Goal: Information Seeking & Learning: Check status

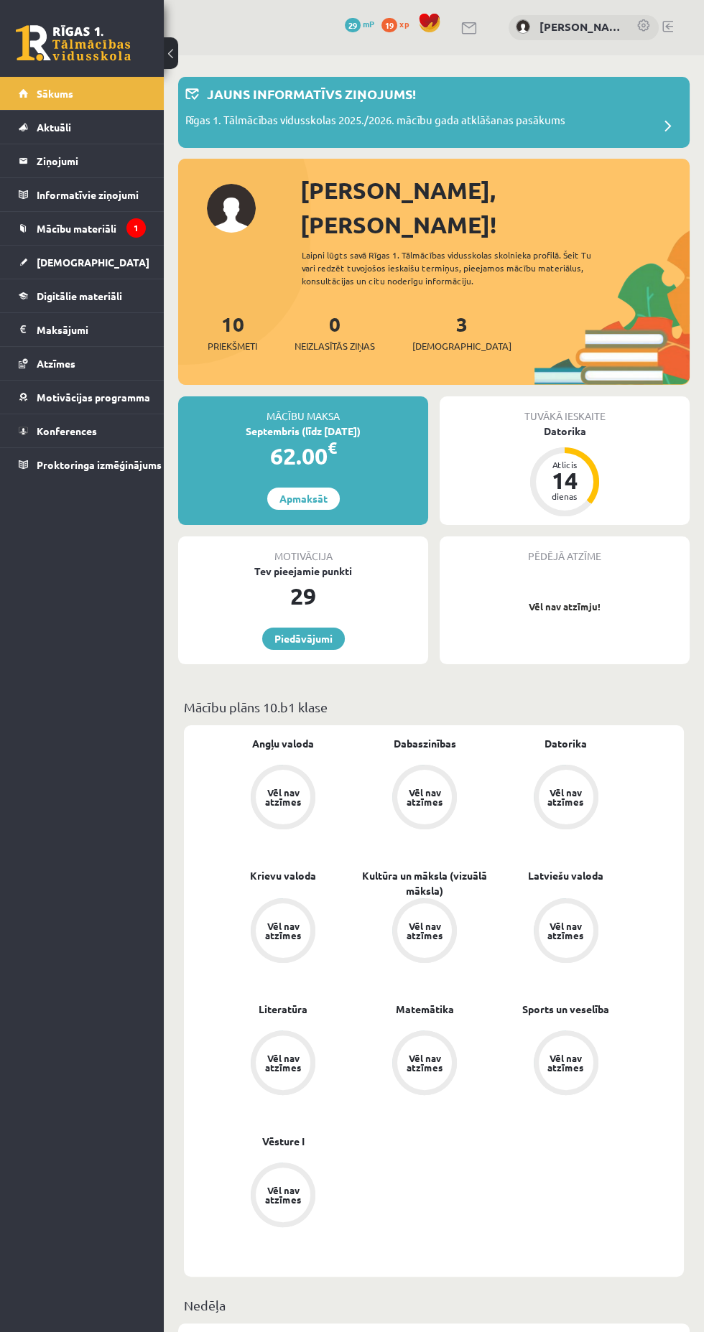
click at [559, 424] on div "Datorika" at bounding box center [565, 431] width 250 height 15
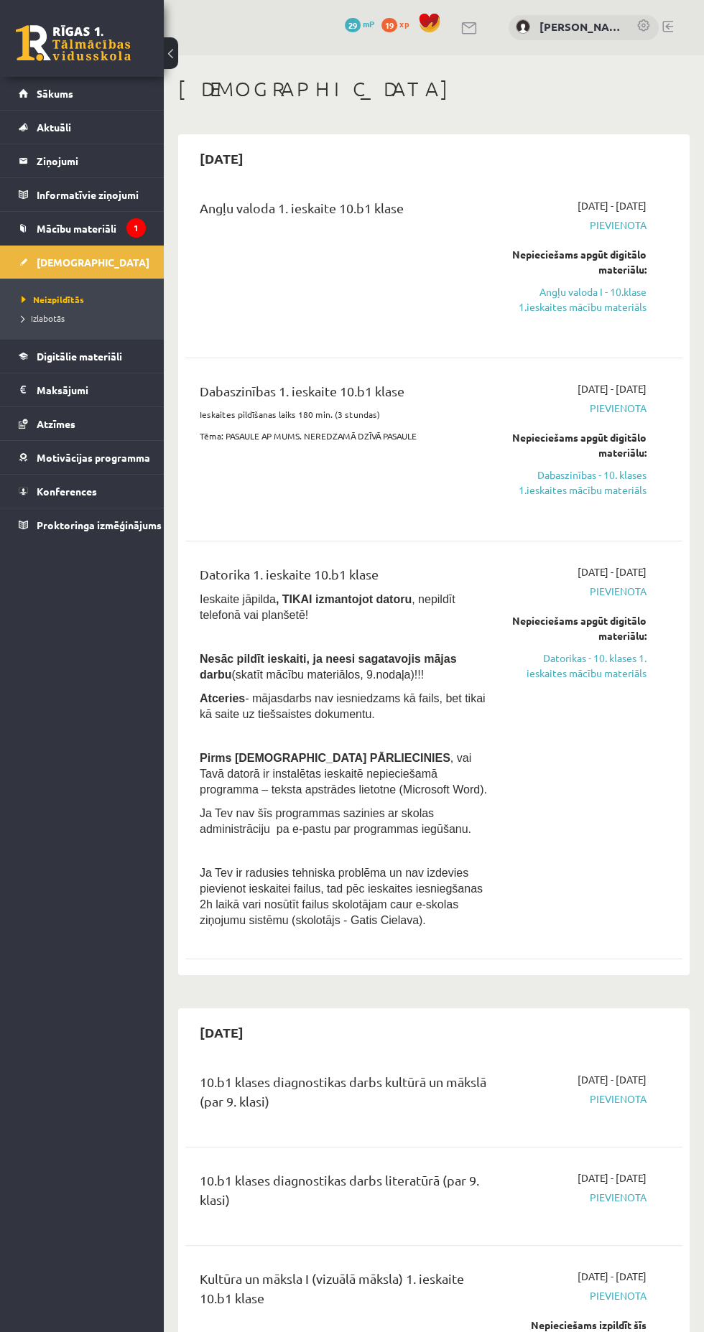
click at [73, 434] on link "Atzīmes" at bounding box center [82, 423] width 127 height 33
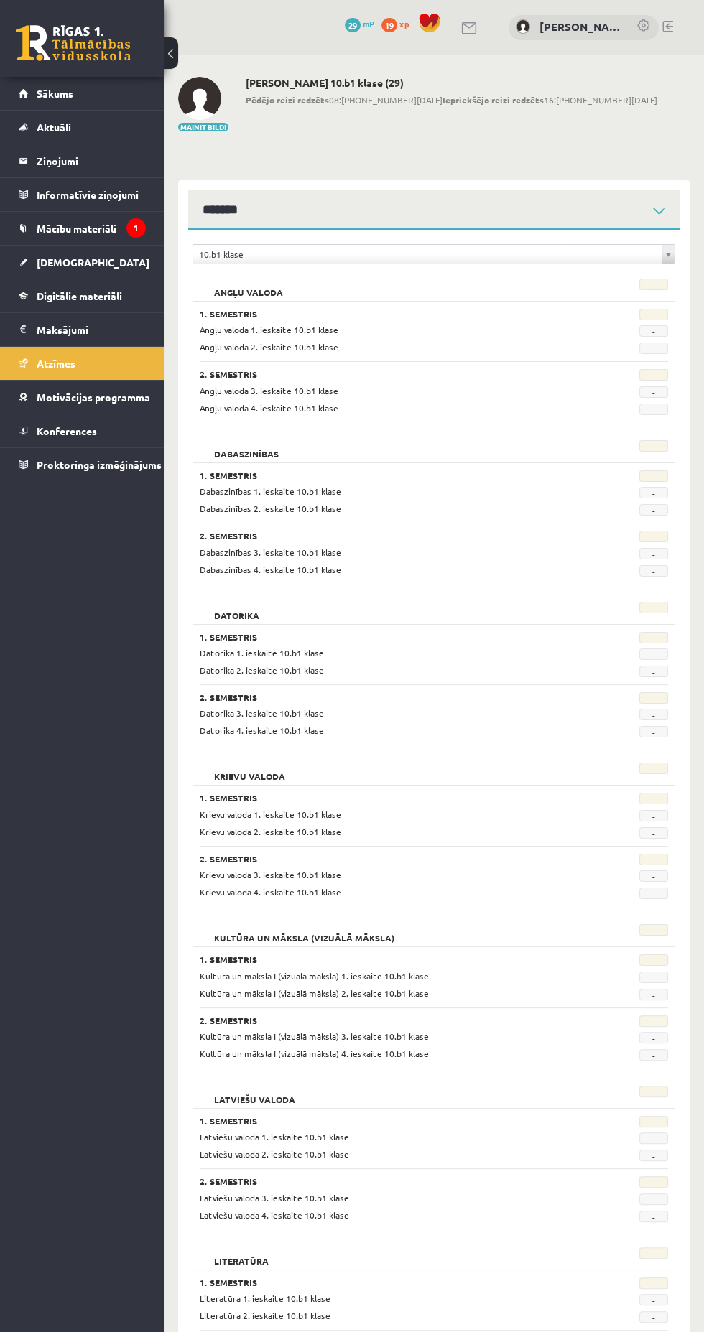
click at [60, 294] on span "Digitālie materiāli" at bounding box center [79, 295] width 85 height 13
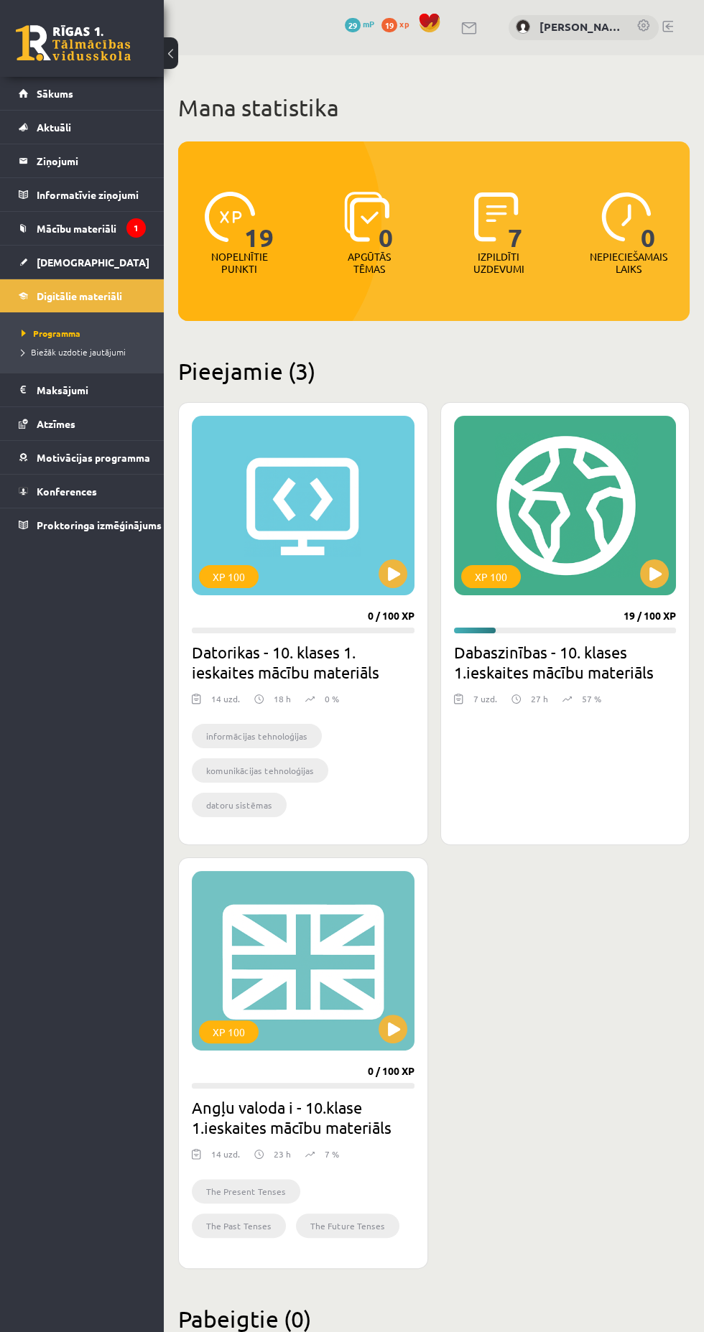
click at [54, 228] on span "Mācību materiāli" at bounding box center [77, 228] width 80 height 13
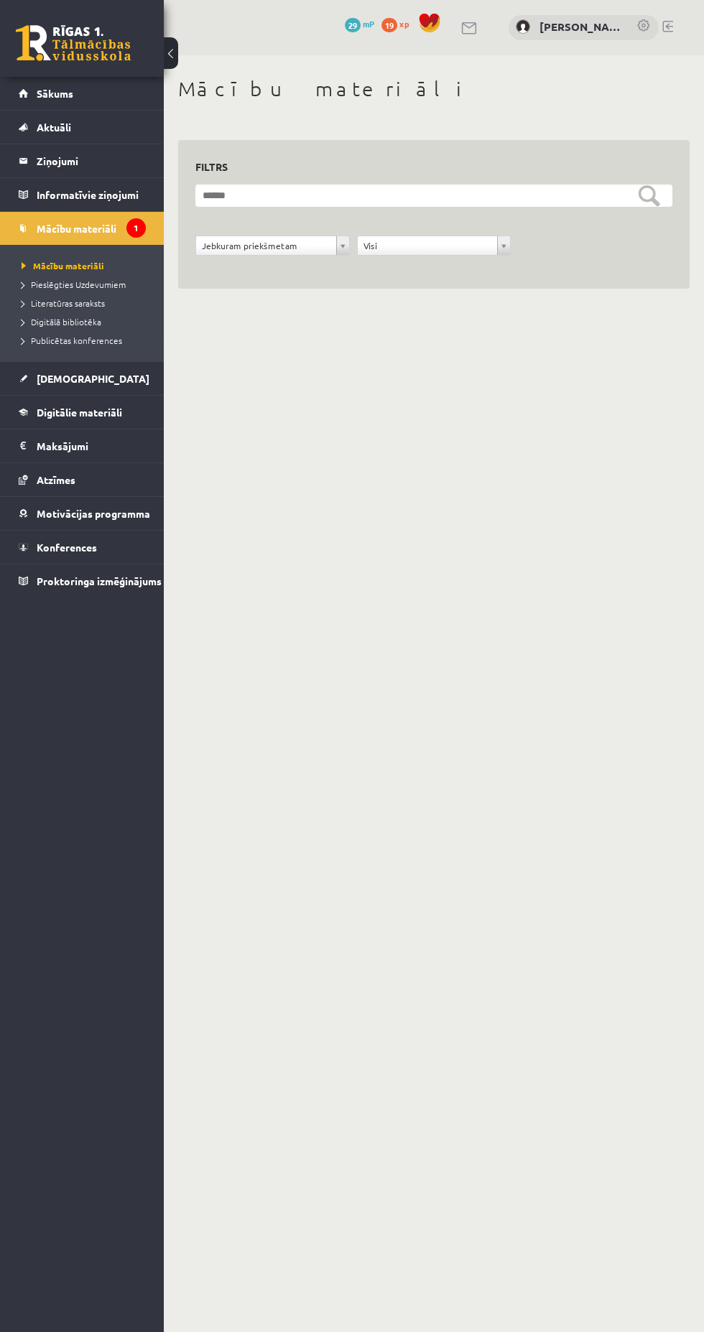
click at [51, 377] on span "[DEMOGRAPHIC_DATA]" at bounding box center [93, 378] width 113 height 13
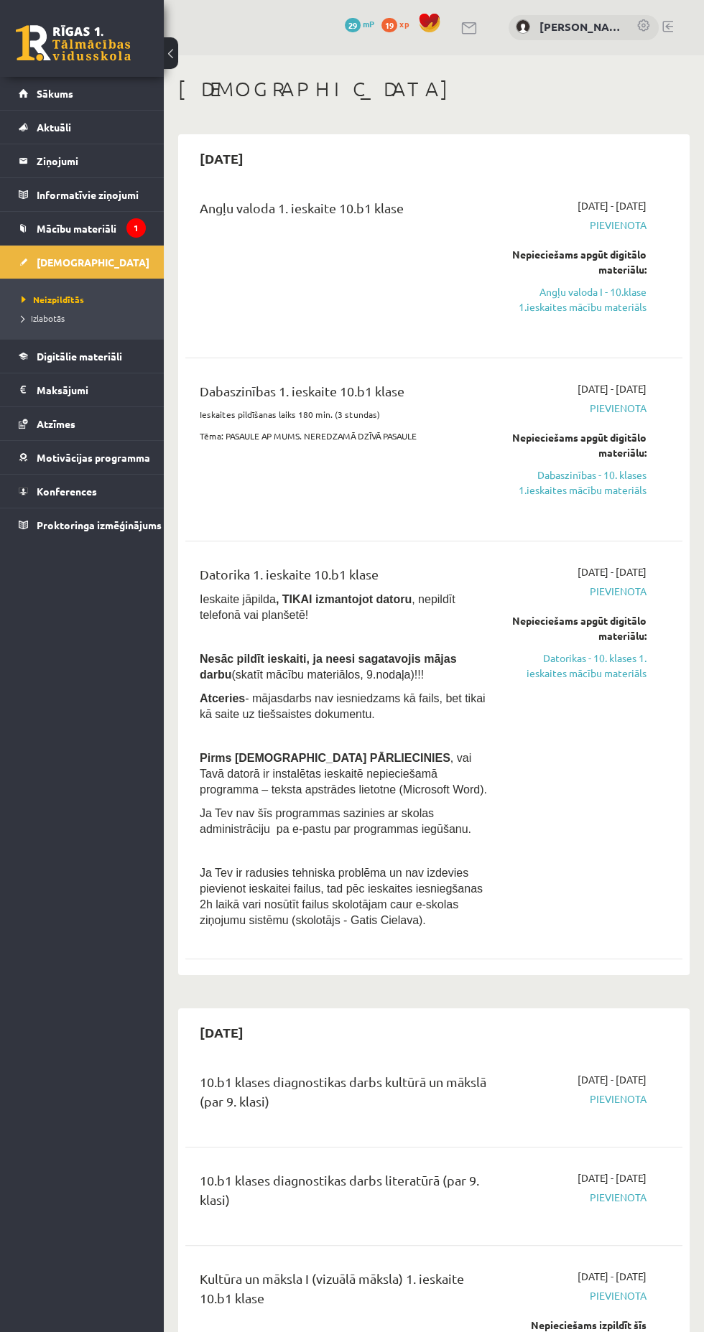
click at [39, 317] on span "Izlabotās" at bounding box center [43, 317] width 43 height 11
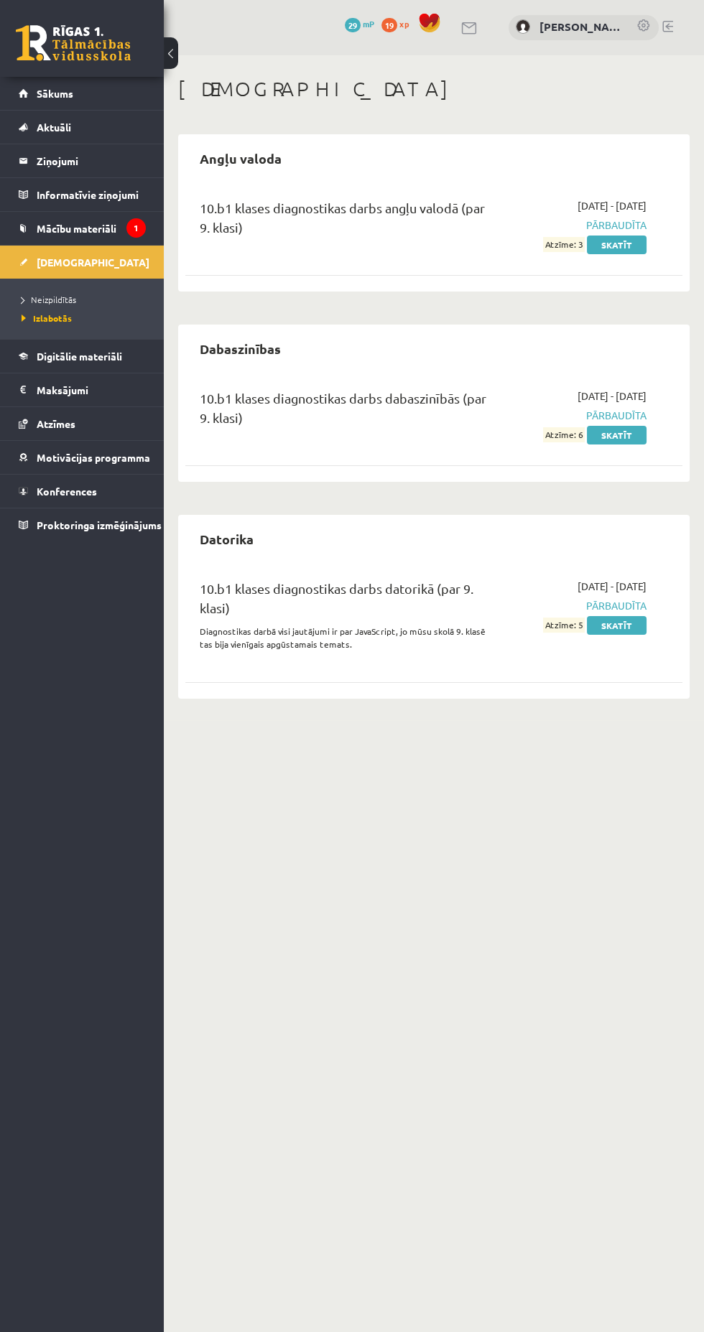
click at [366, 866] on body "0 Dāvanas 29 mP 19 xp [PERSON_NAME] Sākums Aktuāli Kā mācīties eSKOLĀ Kontakti …" at bounding box center [352, 666] width 704 height 1332
